Goal: Use online tool/utility: Utilize a website feature to perform a specific function

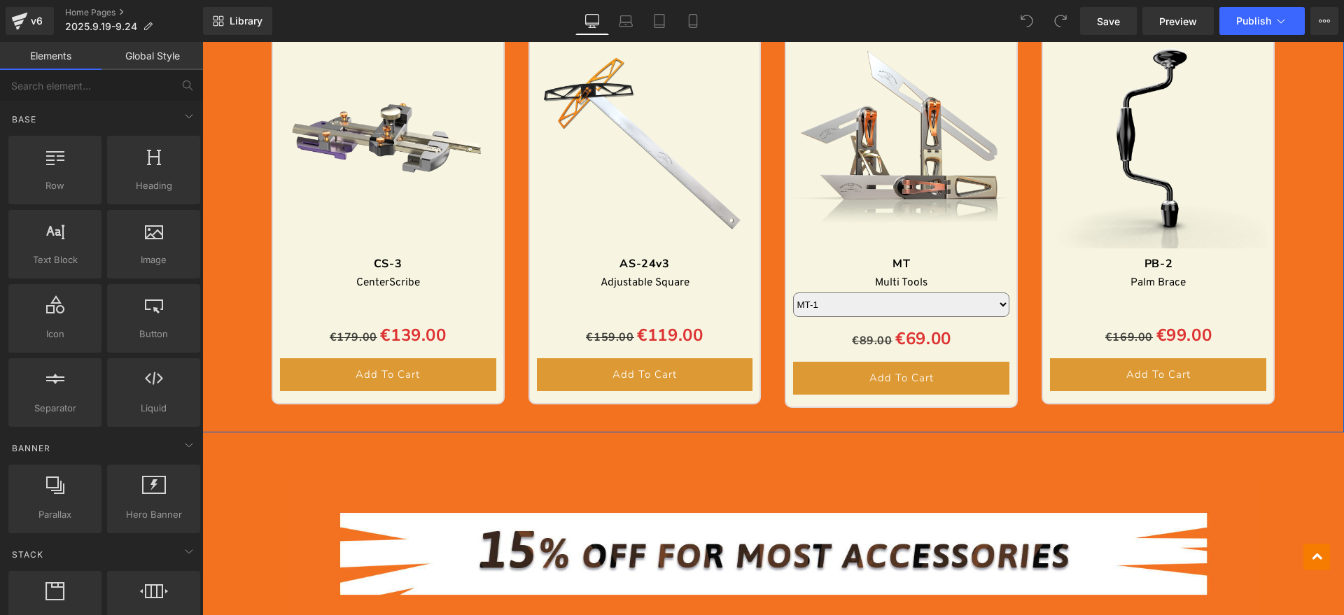
scroll to position [2275, 0]
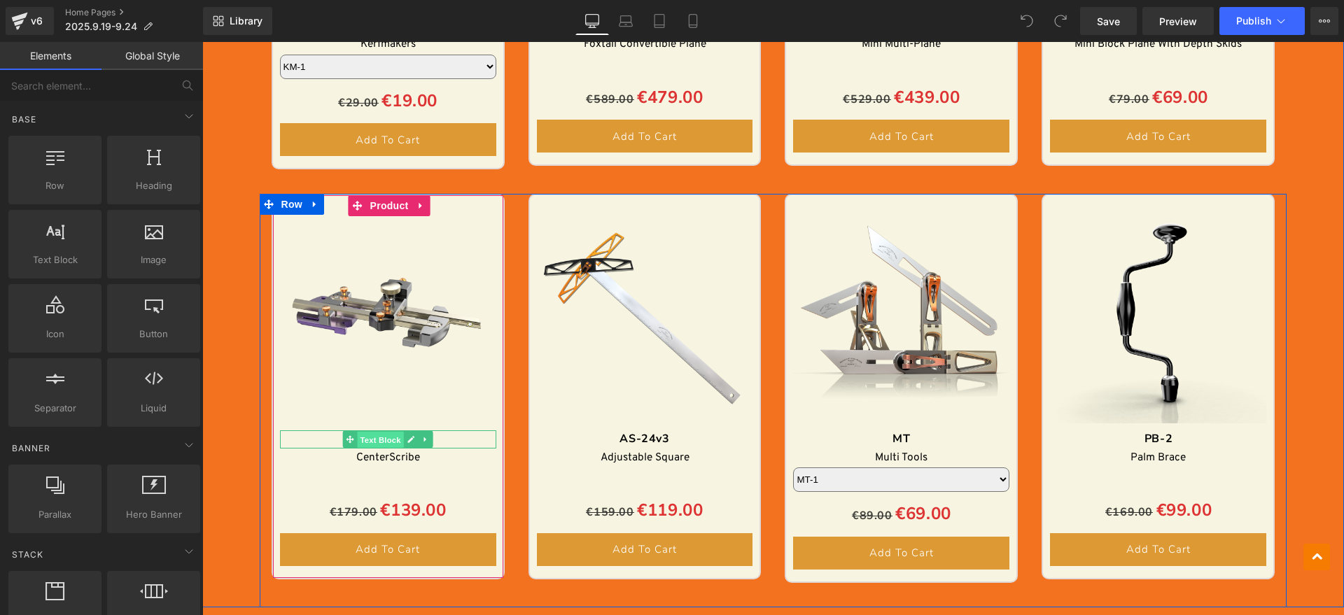
click at [386, 438] on span "Text Block" at bounding box center [381, 440] width 46 height 17
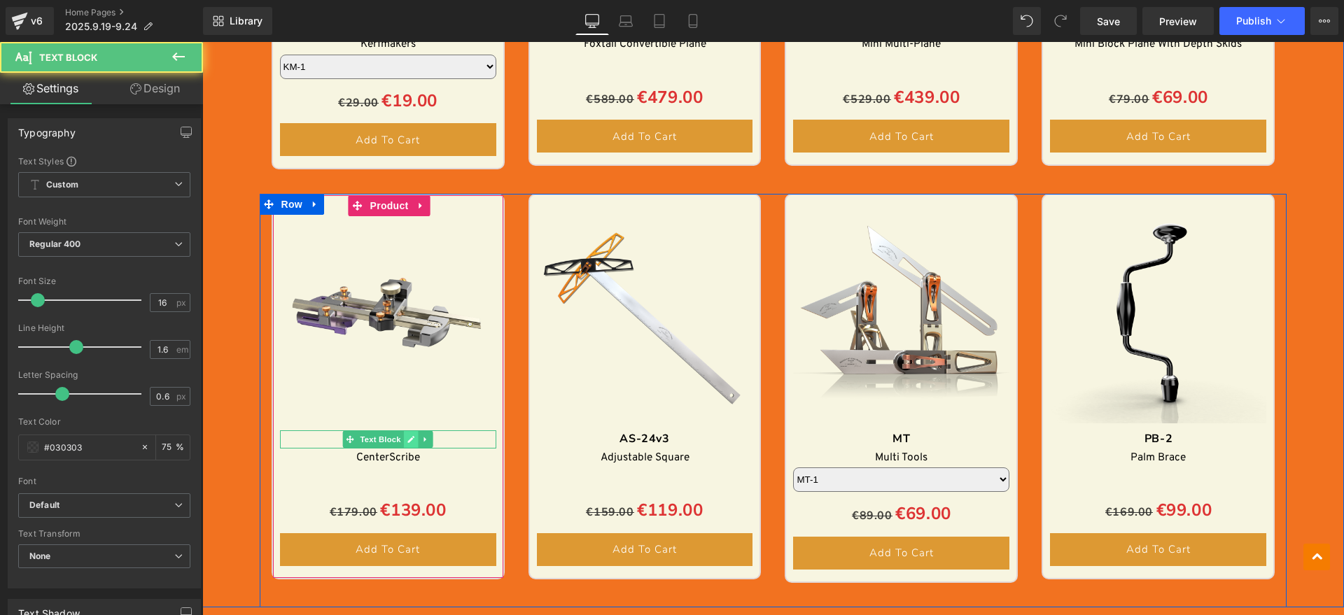
click at [407, 437] on icon at bounding box center [411, 439] width 8 height 8
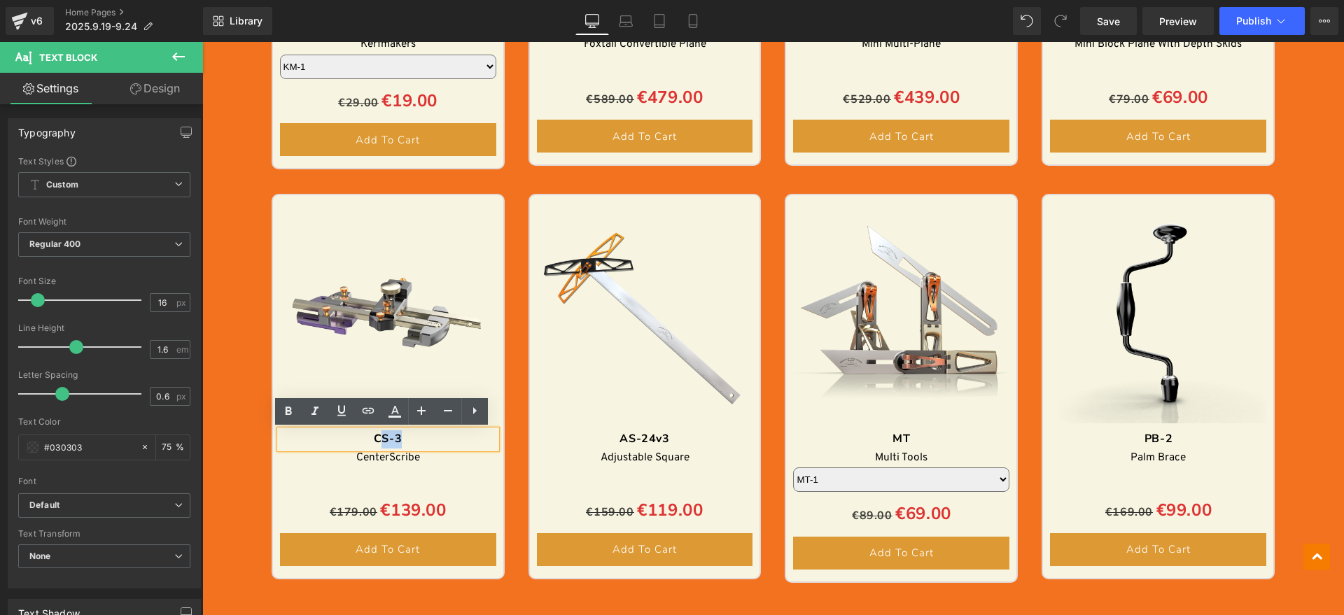
drag, startPoint x: 421, startPoint y: 437, endPoint x: 377, endPoint y: 439, distance: 44.2
click at [377, 439] on div "CS-3" at bounding box center [388, 440] width 216 height 18
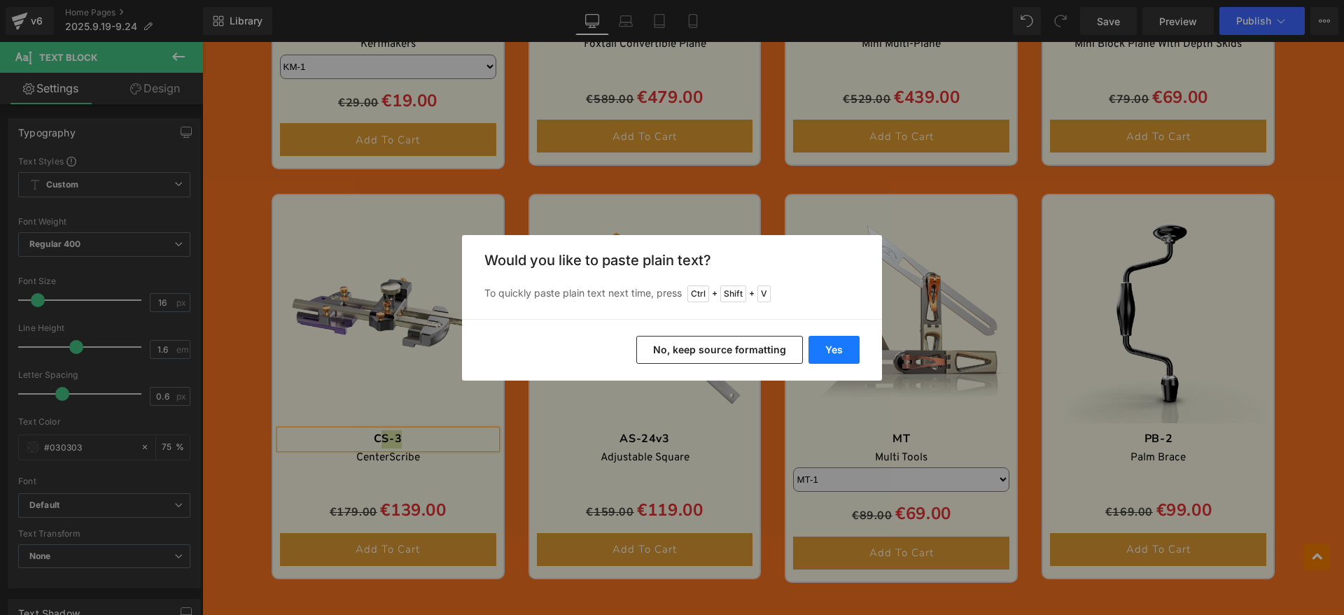
drag, startPoint x: 818, startPoint y: 342, endPoint x: 302, endPoint y: 398, distance: 519.0
click at [818, 342] on button "Yes" at bounding box center [834, 350] width 51 height 28
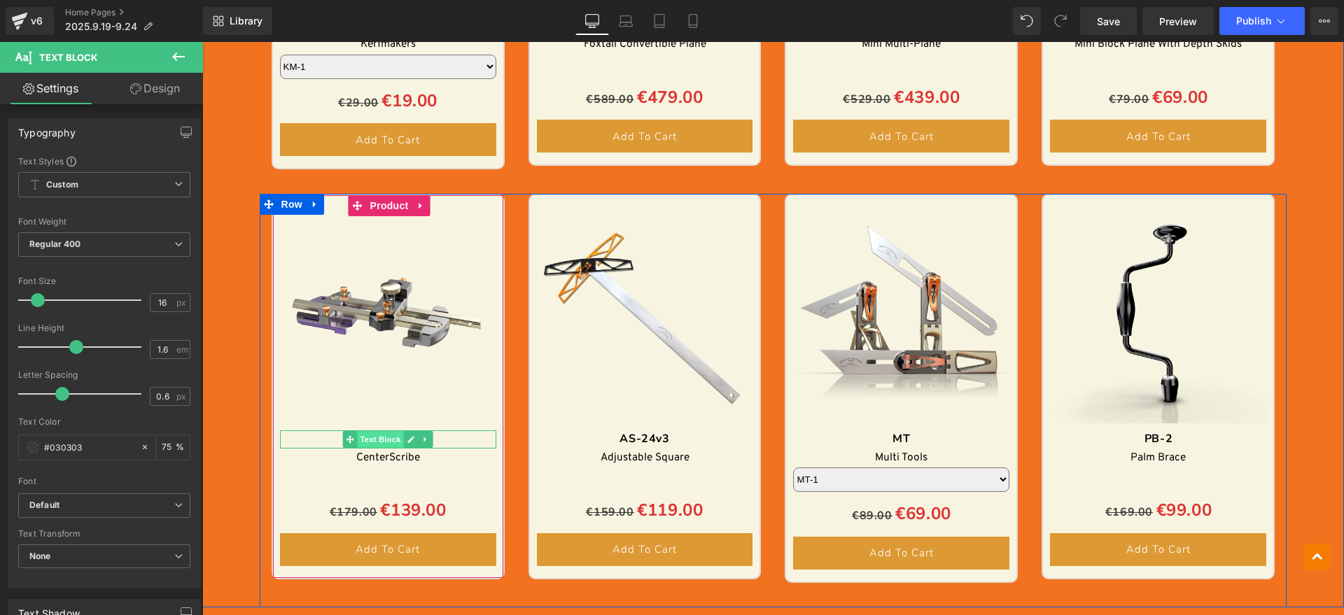
click at [361, 434] on span "Text Block" at bounding box center [381, 439] width 46 height 17
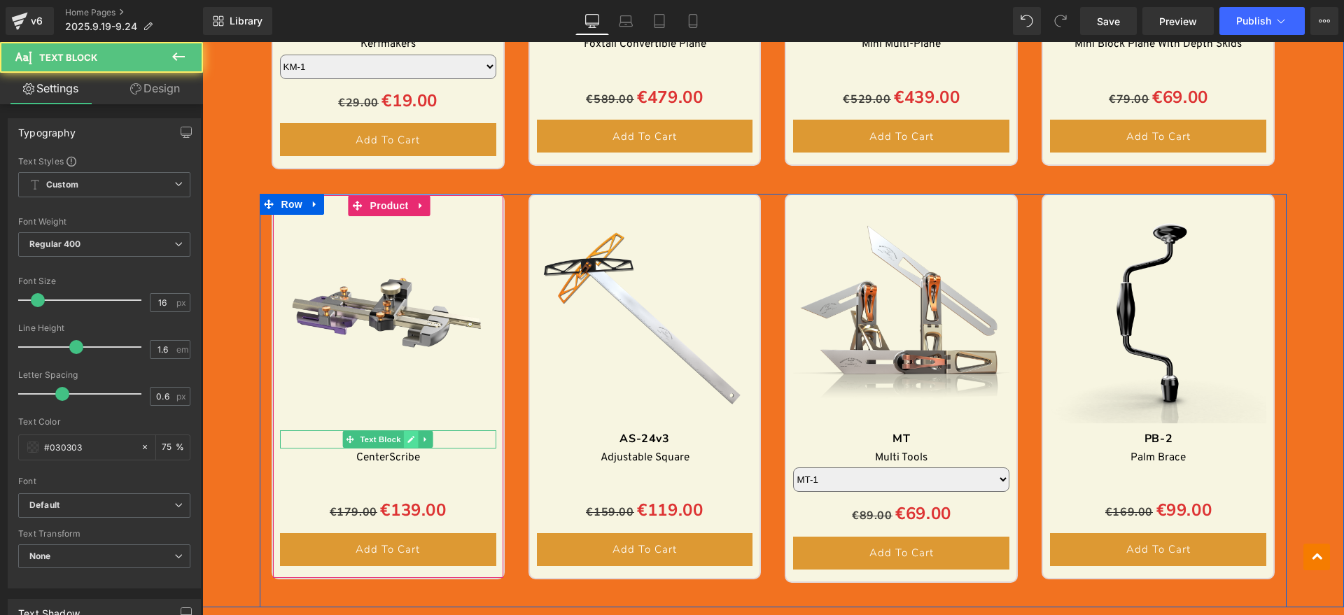
click at [407, 445] on link at bounding box center [411, 439] width 15 height 17
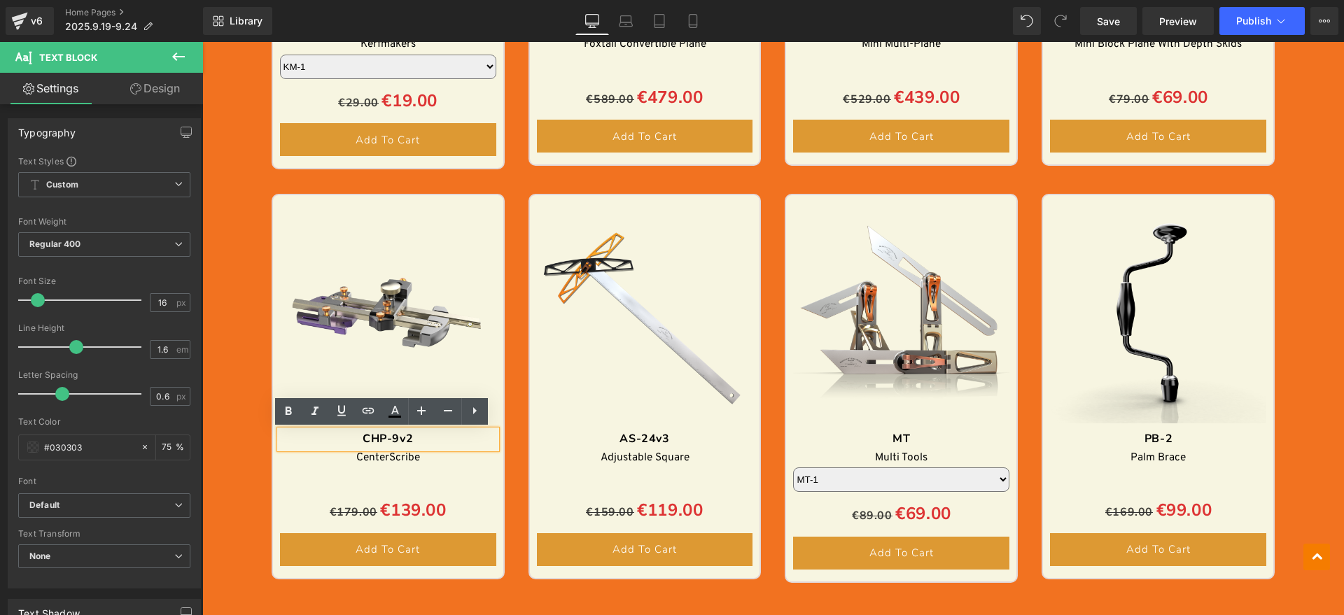
click at [367, 437] on strong "CHP-9v2" at bounding box center [388, 438] width 50 height 15
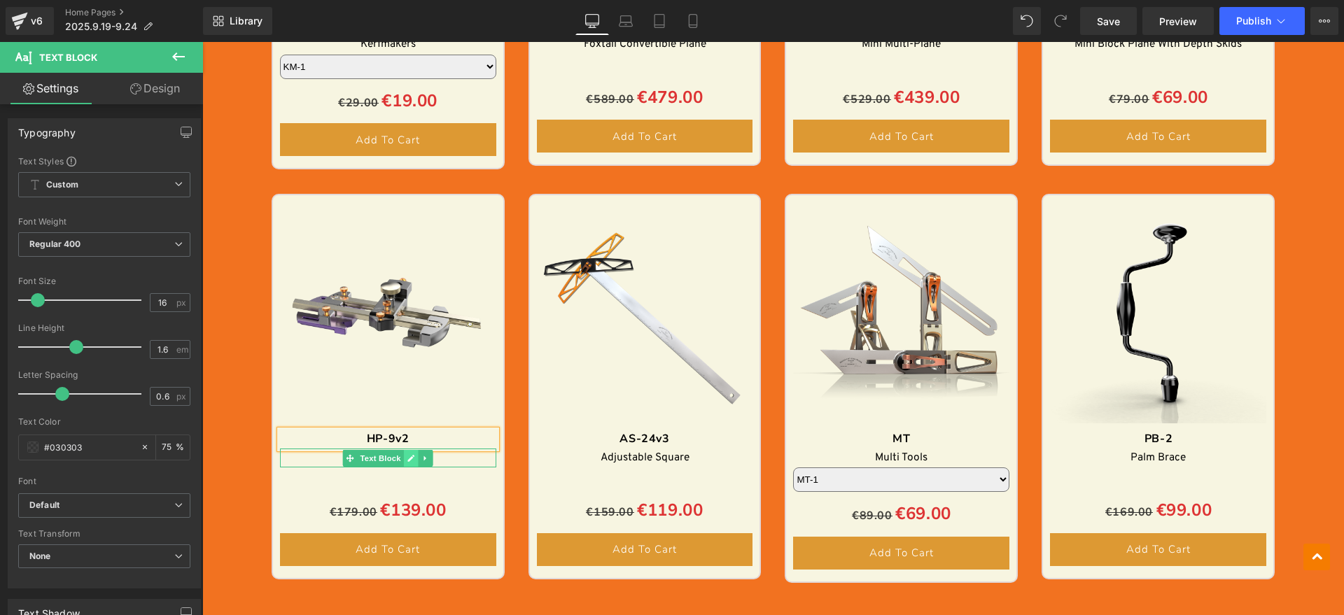
click at [404, 456] on link at bounding box center [411, 458] width 15 height 17
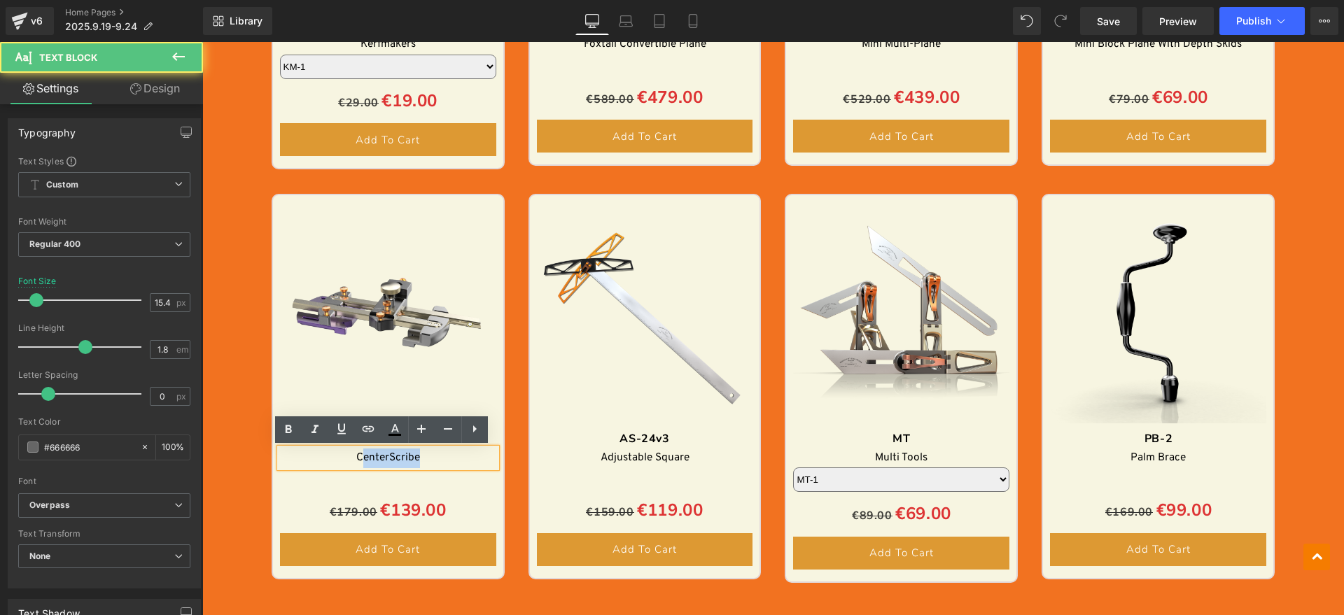
drag, startPoint x: 372, startPoint y: 461, endPoint x: 354, endPoint y: 461, distance: 18.9
click at [354, 461] on div "CenterScribe" at bounding box center [388, 459] width 216 height 20
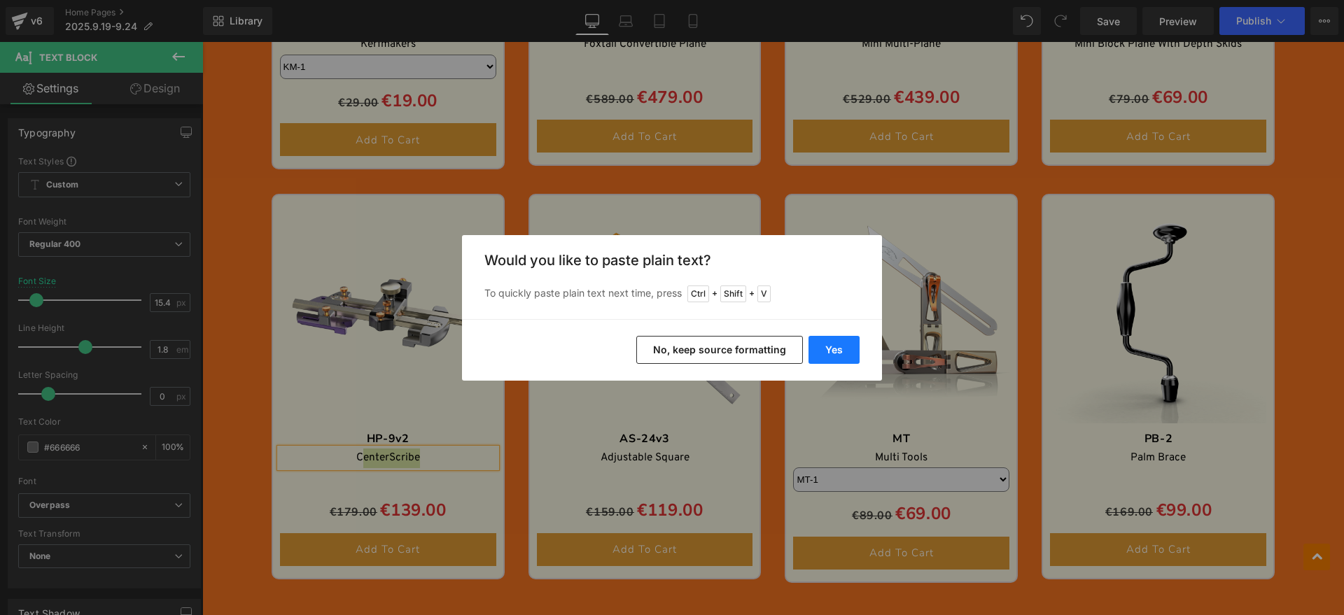
click at [833, 355] on button "Yes" at bounding box center [834, 350] width 51 height 28
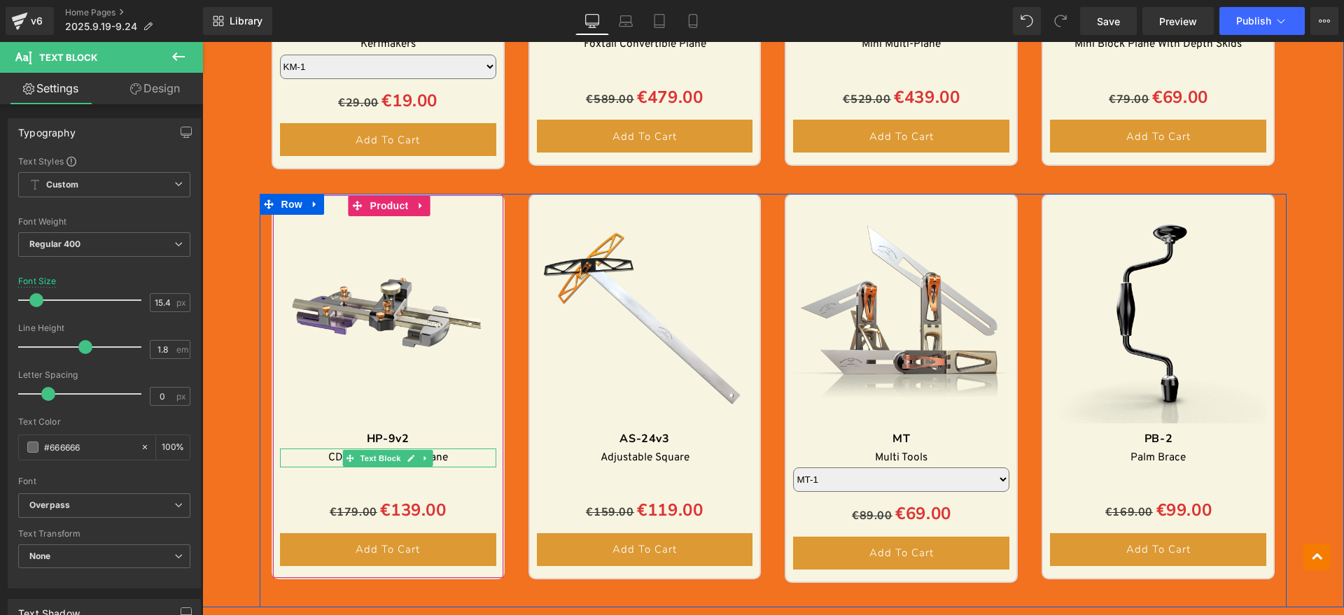
click at [330, 458] on font "CDual Angle Block Plane" at bounding box center [388, 458] width 120 height 14
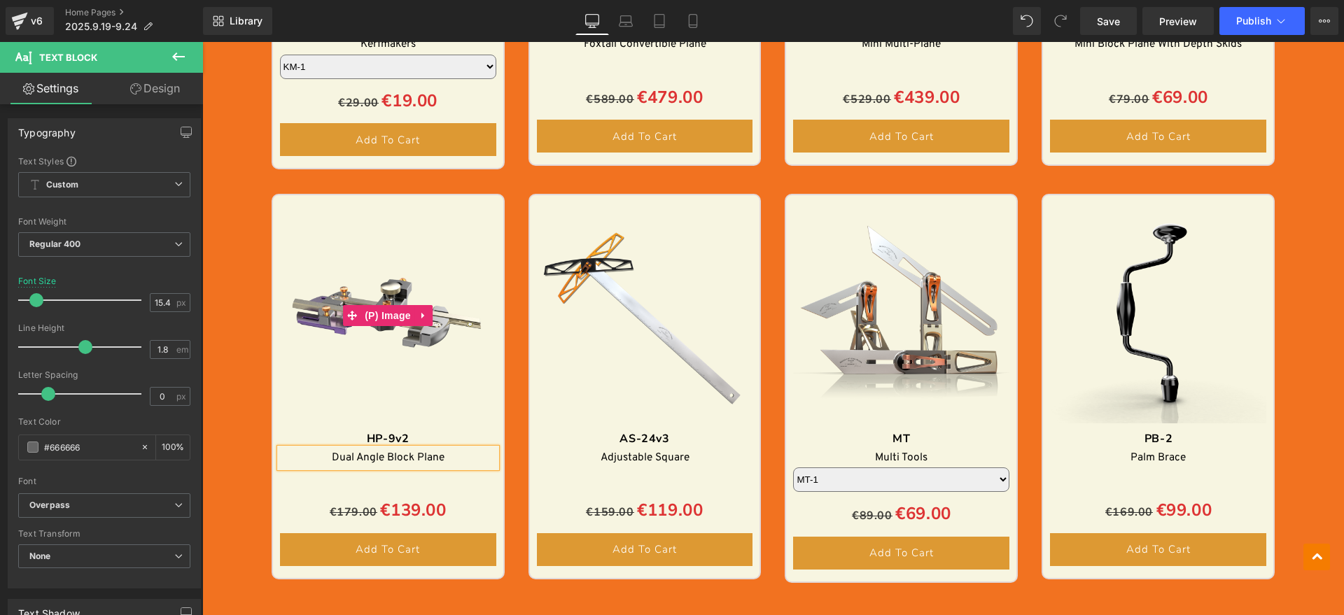
click at [306, 375] on img at bounding box center [388, 315] width 216 height 216
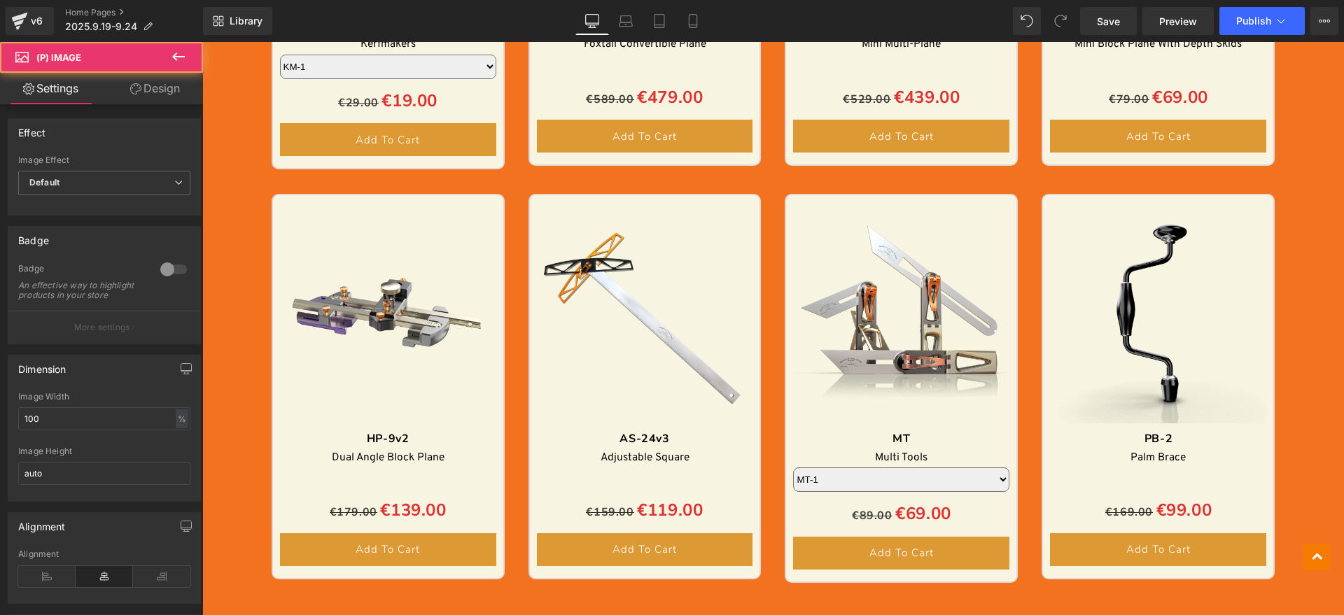
click at [272, 246] on div "Sale Off (P) Image HP-9v2 Text Block Dual Angle Block Plane Text Block Separato…" at bounding box center [388, 386] width 233 height 385
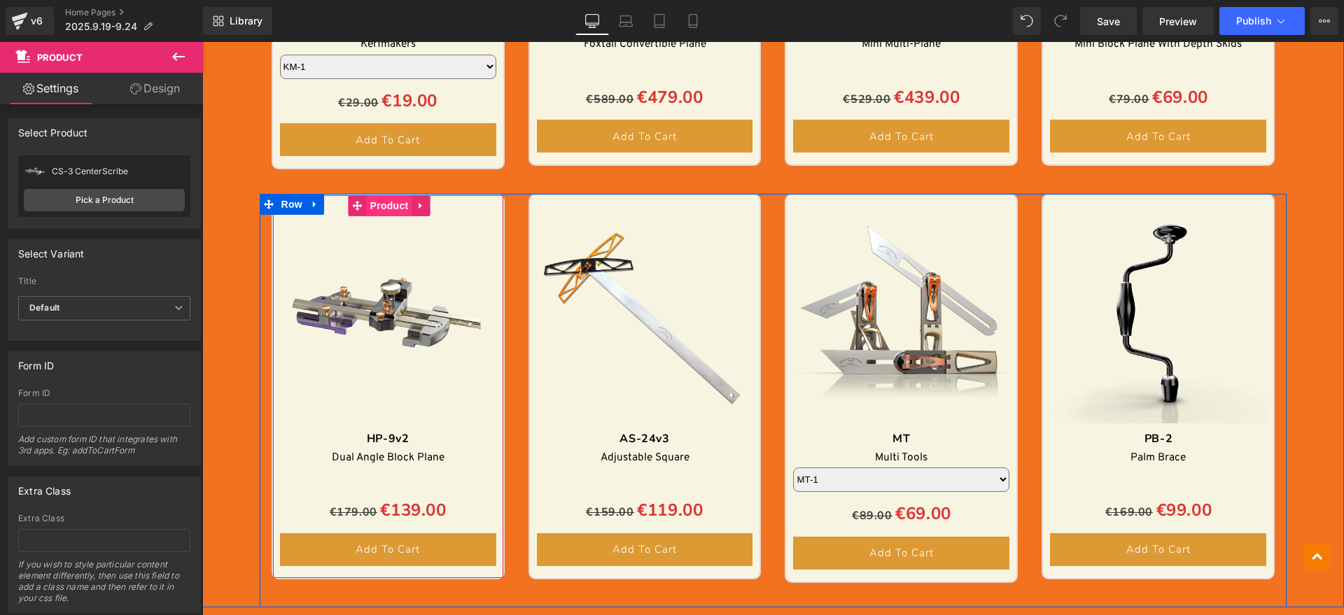
click at [374, 211] on span "Product" at bounding box center [390, 205] width 46 height 21
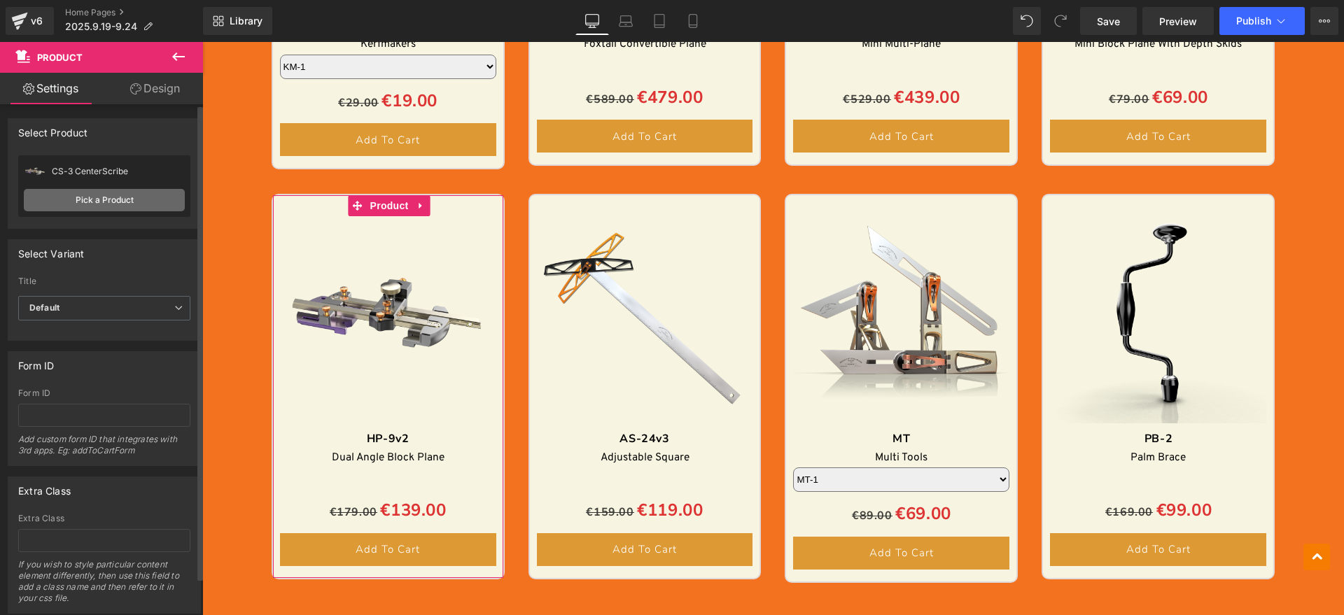
click at [105, 198] on link "Pick a Product" at bounding box center [104, 200] width 161 height 22
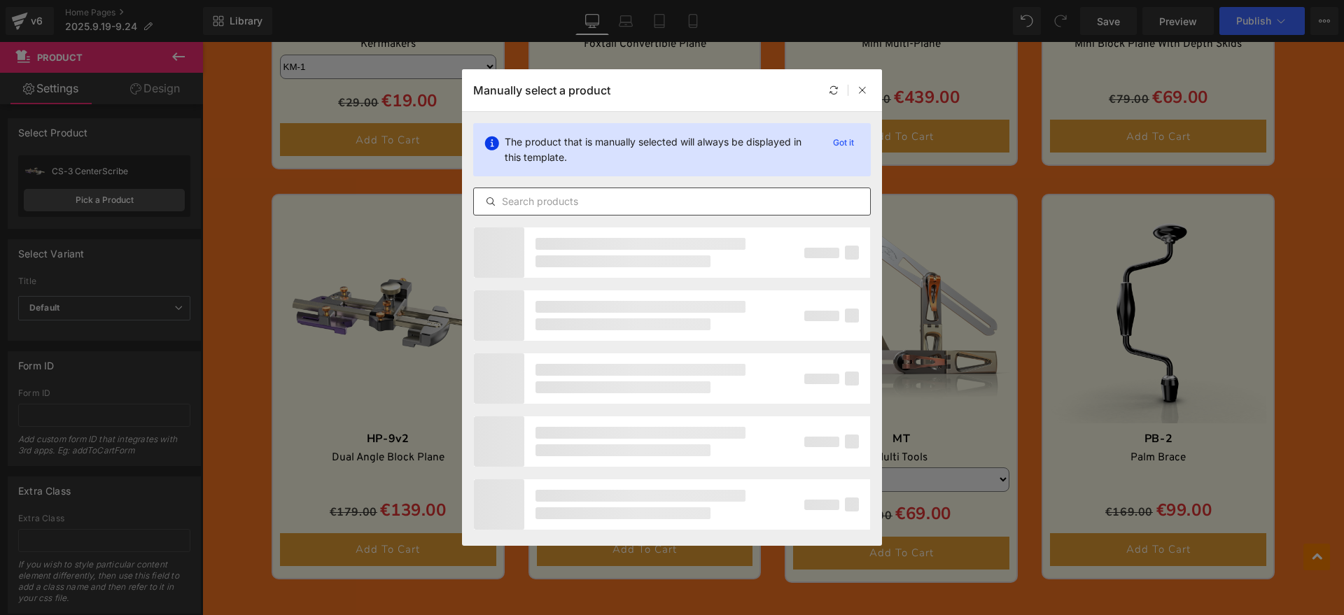
click at [622, 195] on input "text" at bounding box center [672, 201] width 396 height 17
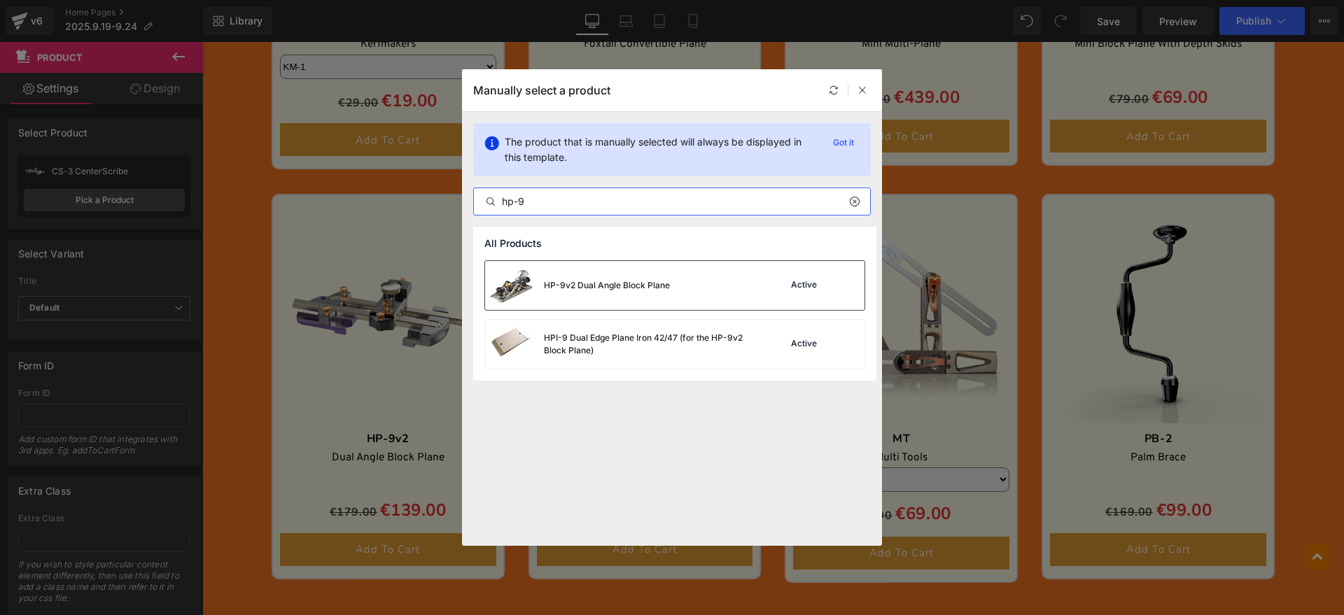
type input "hp-9"
click at [607, 282] on div "HP-9v2 Dual Angle Block Plane" at bounding box center [607, 285] width 126 height 13
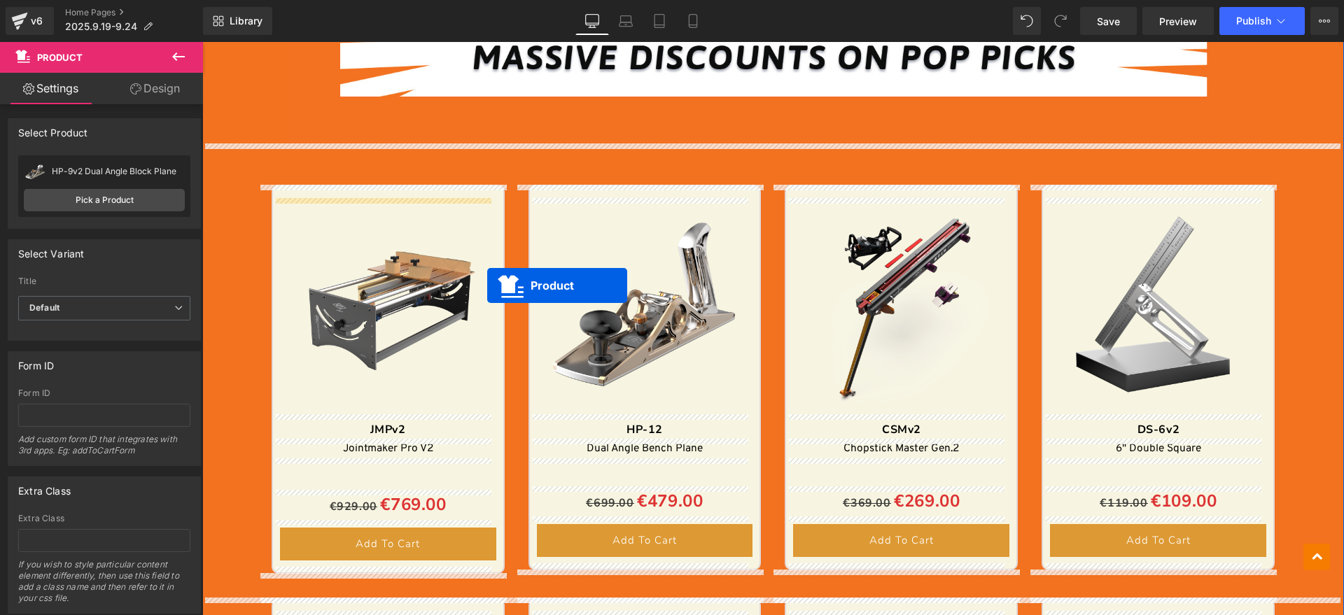
scroll to position [1575, 0]
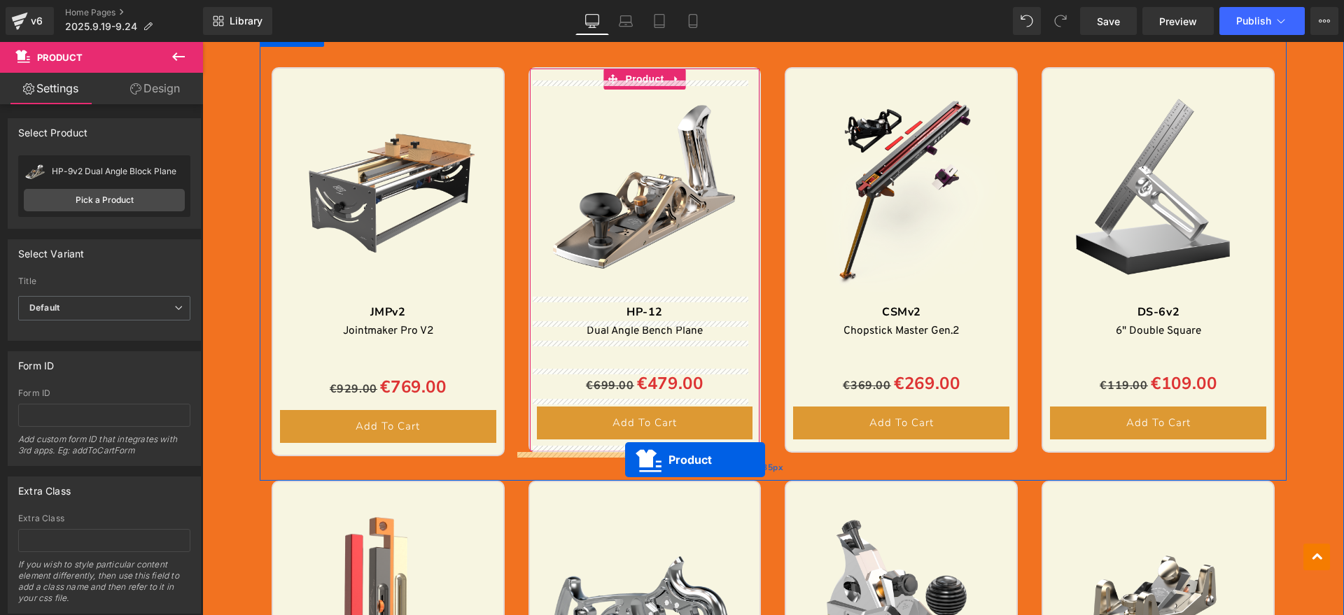
drag, startPoint x: 347, startPoint y: 204, endPoint x: 625, endPoint y: 460, distance: 378.1
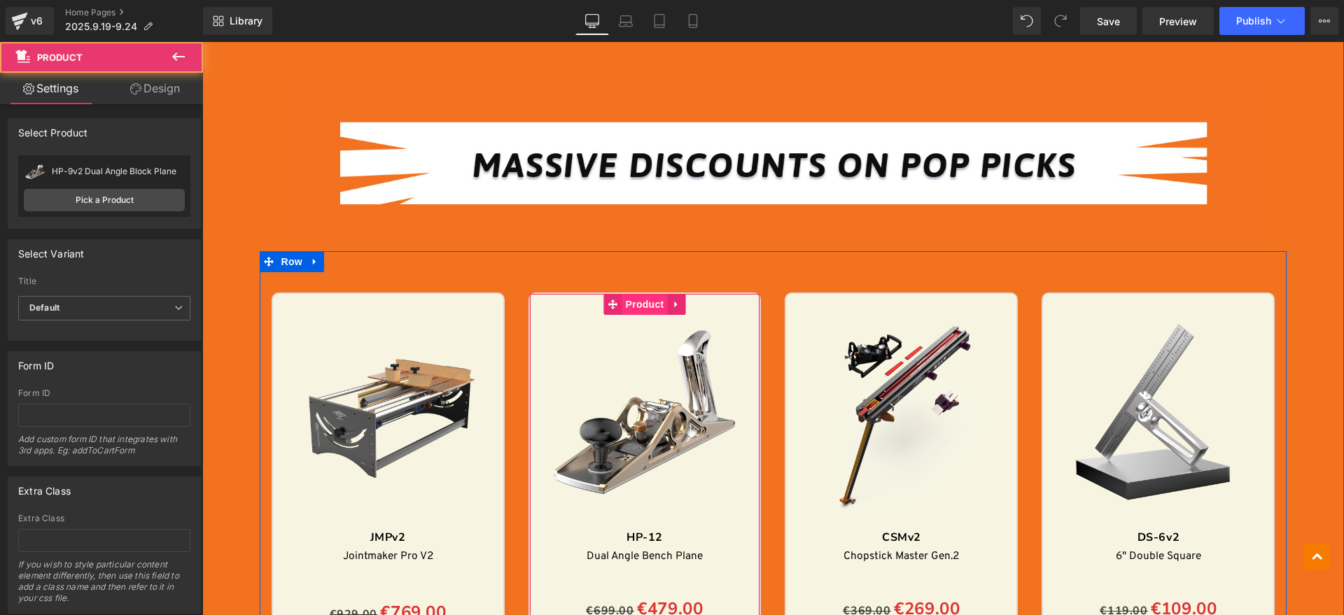
scroll to position [1313, 0]
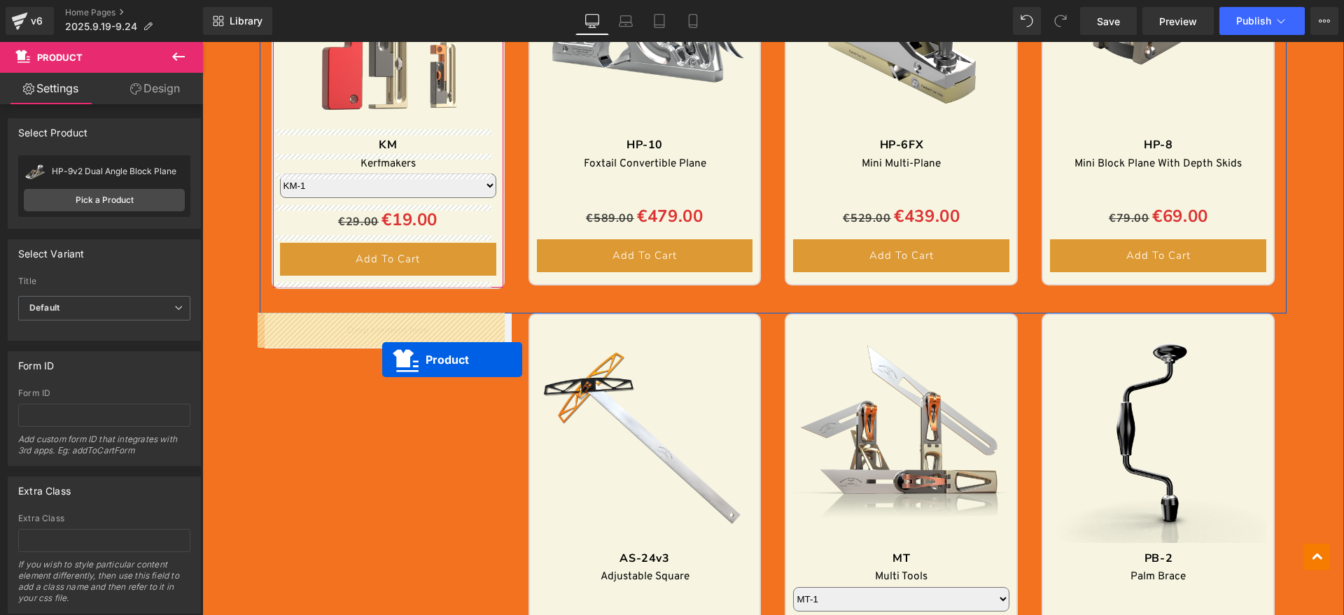
drag, startPoint x: 1124, startPoint y: 342, endPoint x: 382, endPoint y: 359, distance: 743.1
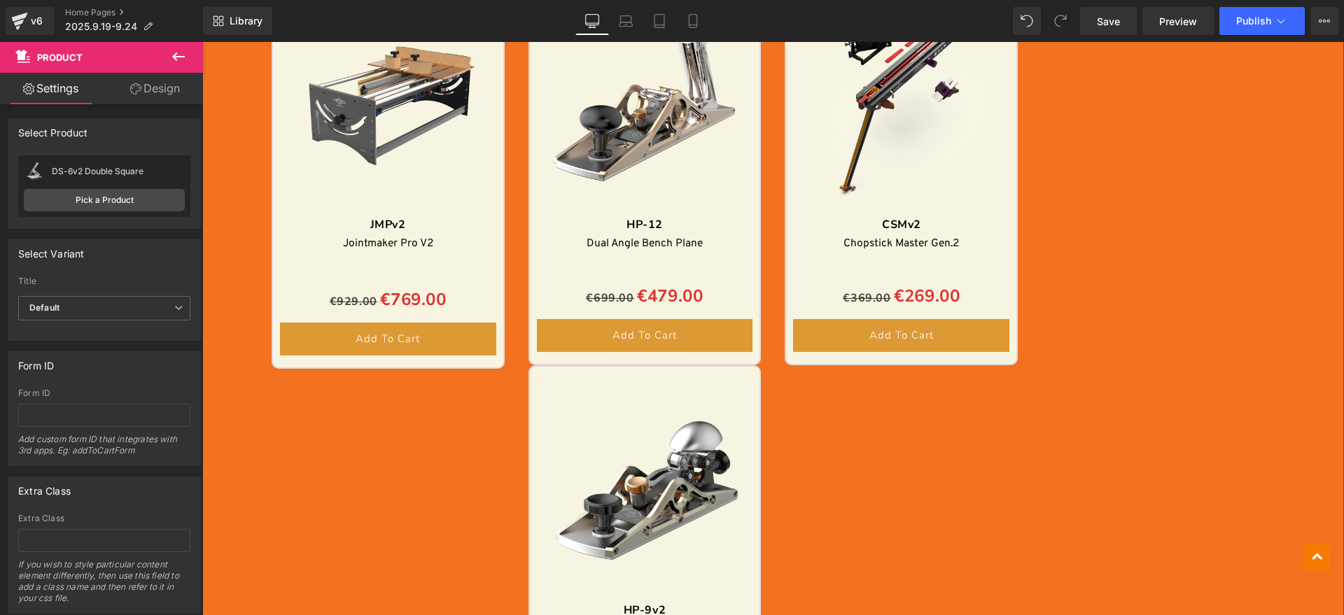
scroll to position [1400, 0]
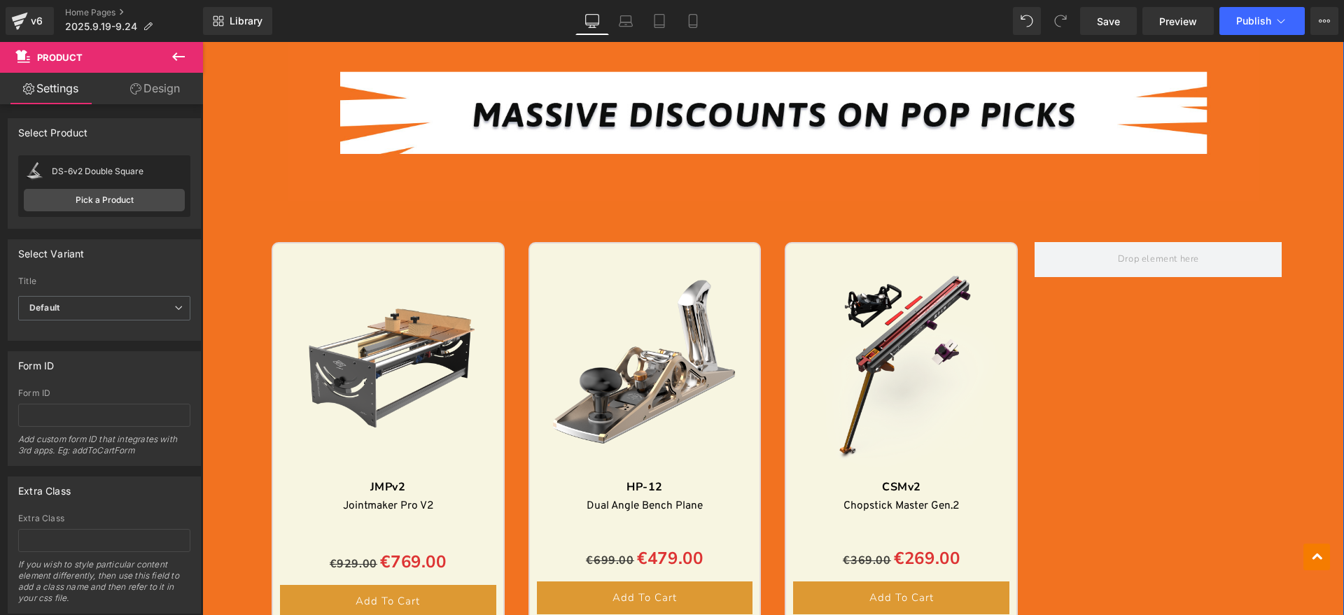
click at [634, 288] on img at bounding box center [645, 364] width 216 height 216
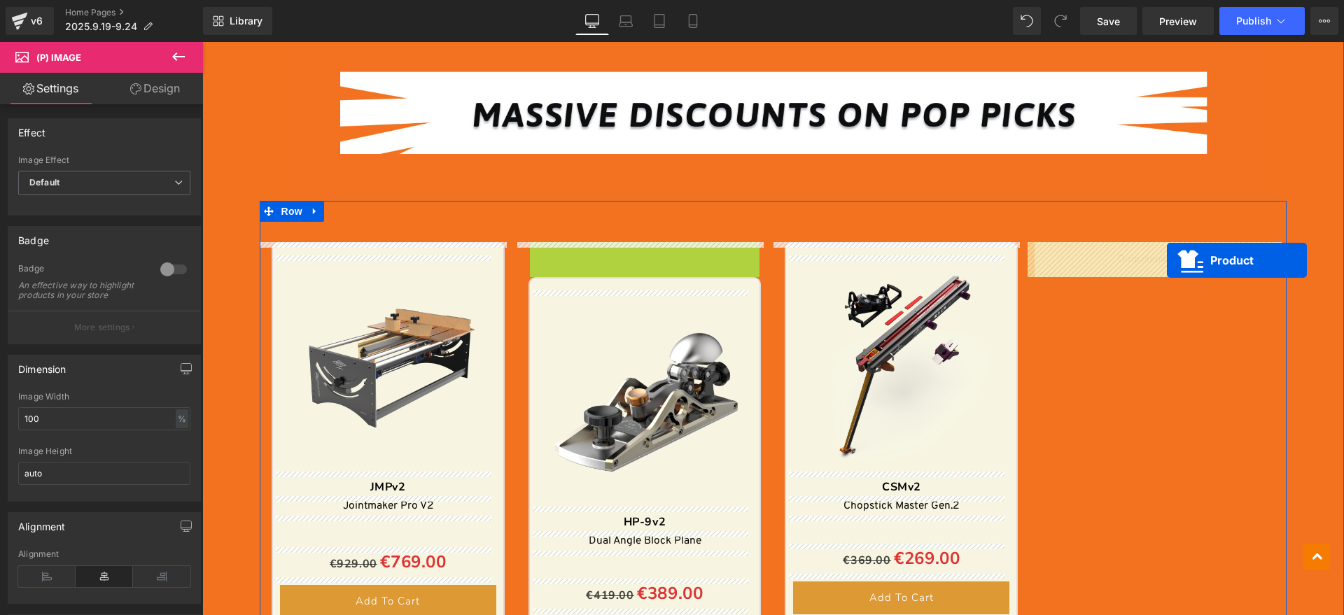
drag, startPoint x: 610, startPoint y: 251, endPoint x: 1166, endPoint y: 260, distance: 556.7
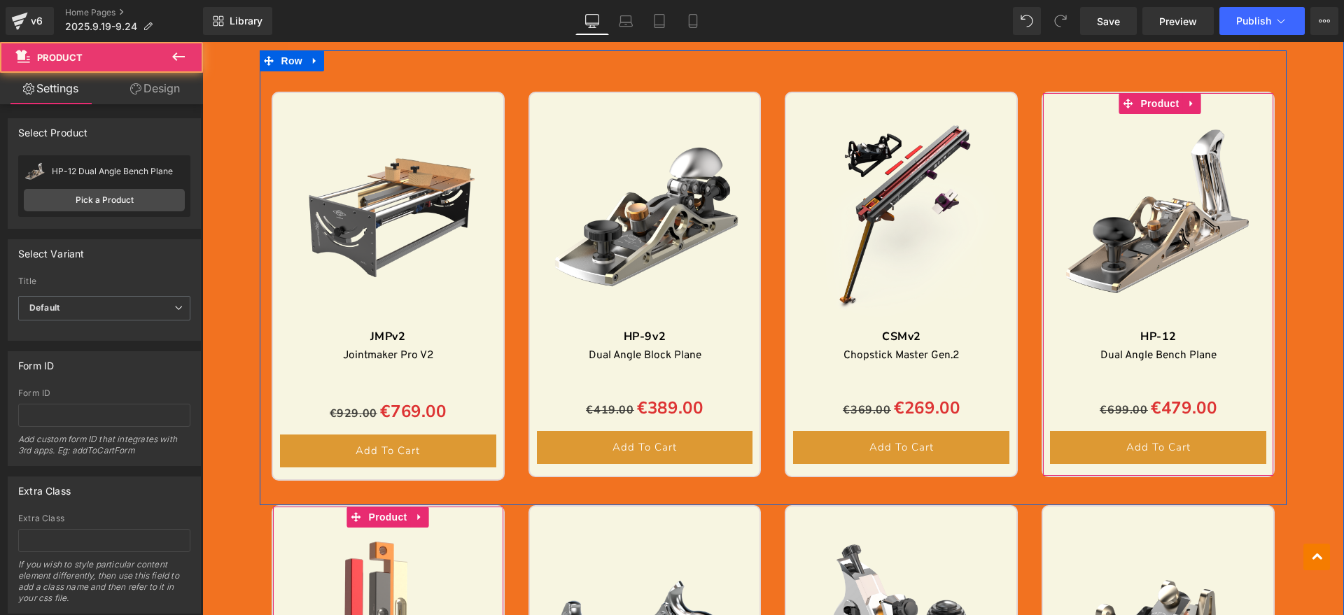
scroll to position [1750, 0]
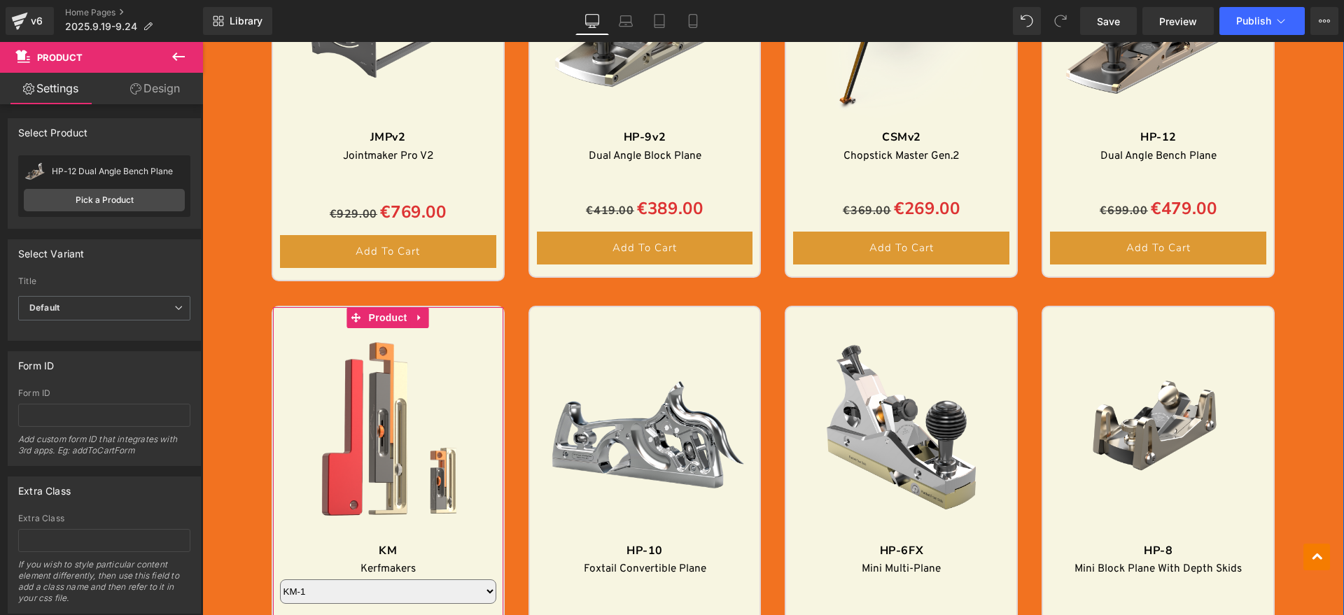
click at [1320, 261] on div "Image Image Sale Off (P) Image JMPv2 Text Block Jointmaker Pro V2 Text Block Se…" at bounding box center [773, 41] width 1142 height 2182
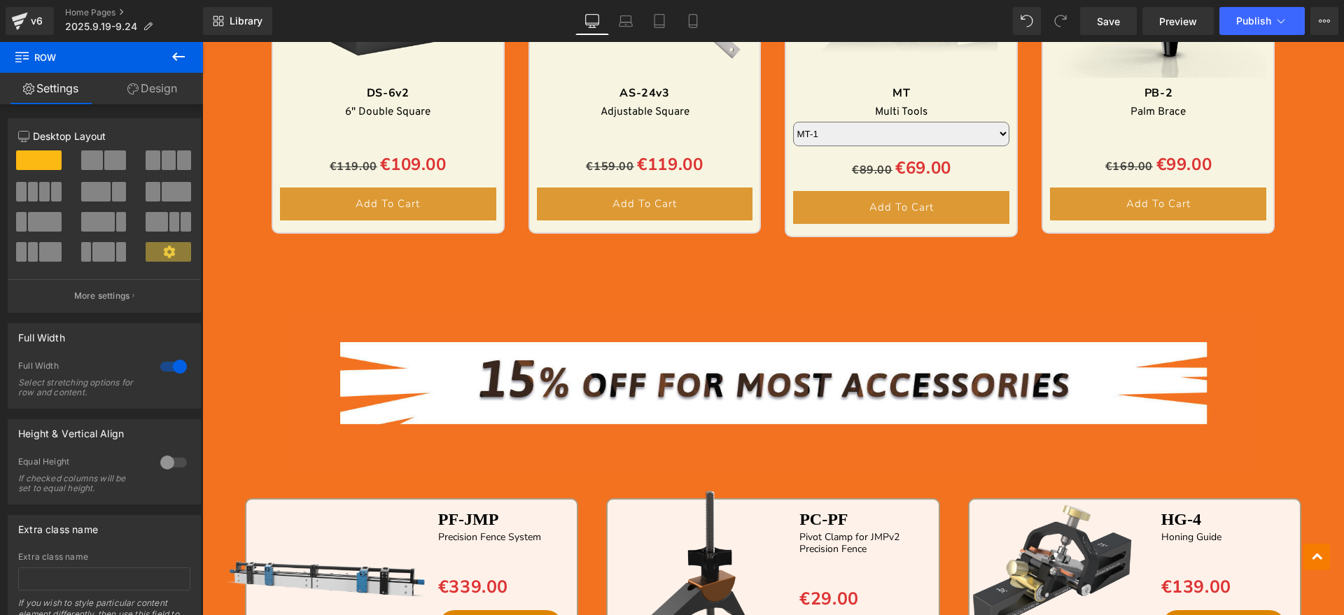
scroll to position [2801, 0]
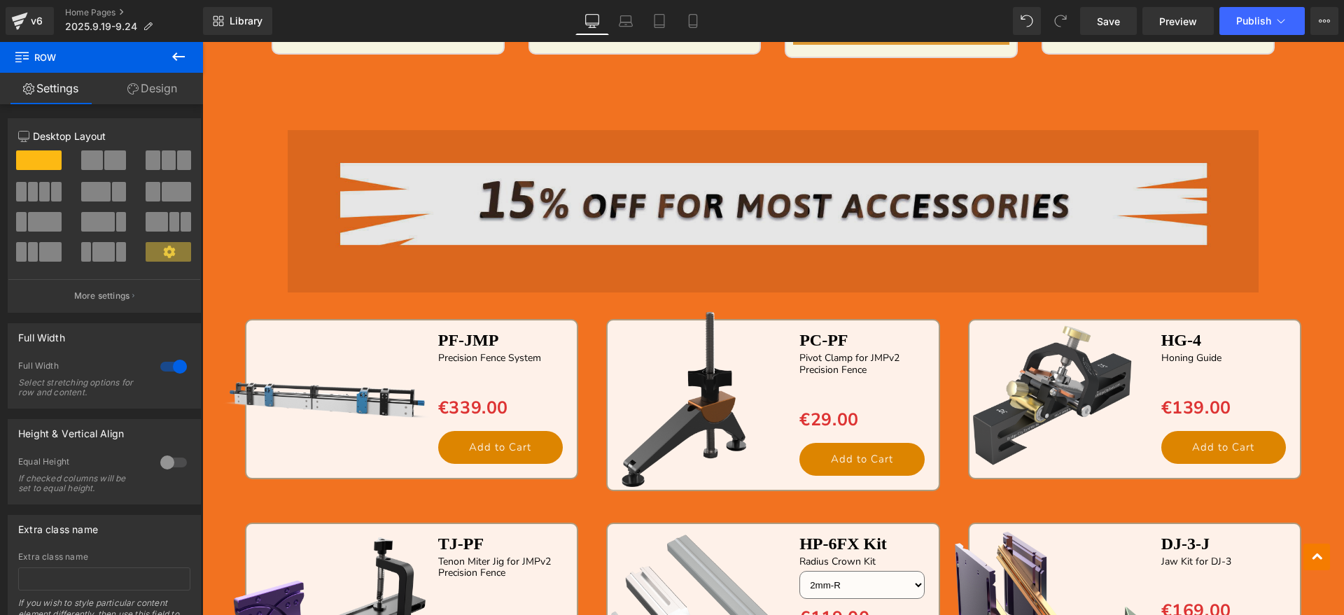
click at [1110, 227] on img at bounding box center [773, 201] width 970 height 237
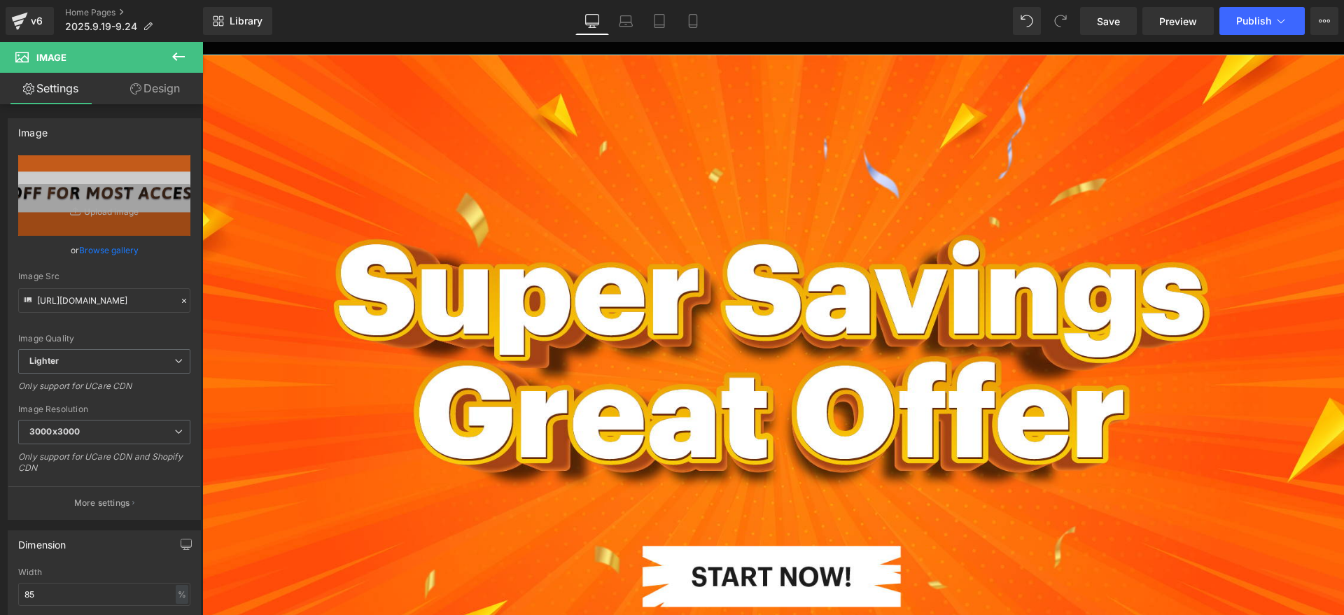
scroll to position [525, 0]
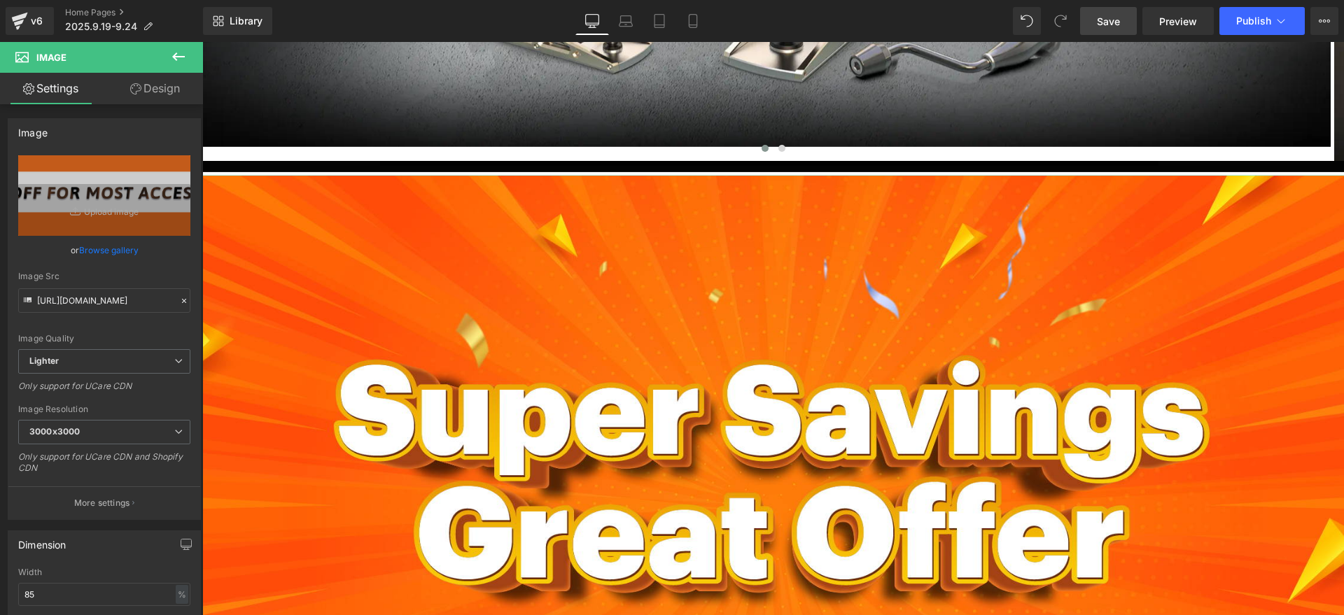
click at [1118, 17] on span "Save" at bounding box center [1108, 21] width 23 height 15
